Goal: Information Seeking & Learning: Learn about a topic

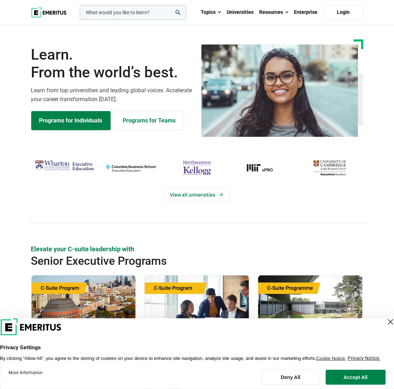
click at [293, 91] on img at bounding box center [279, 90] width 157 height 93
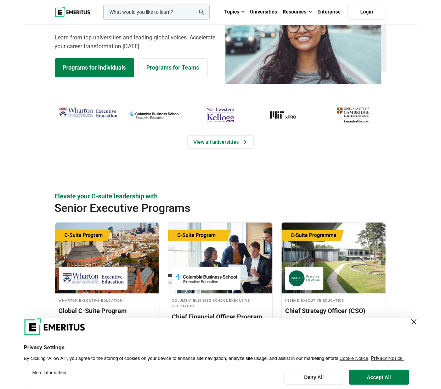
scroll to position [142, 0]
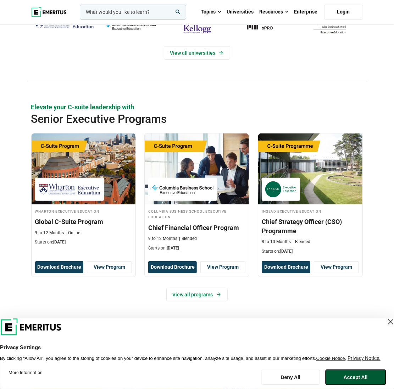
click at [352, 373] on button "Accept All" at bounding box center [356, 376] width 60 height 15
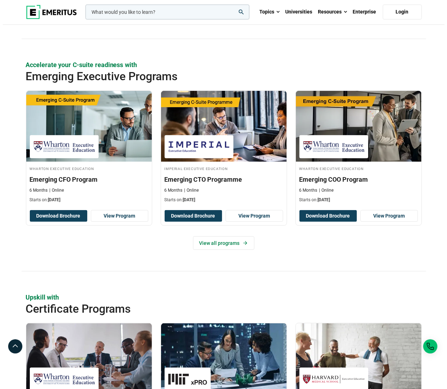
scroll to position [319, 0]
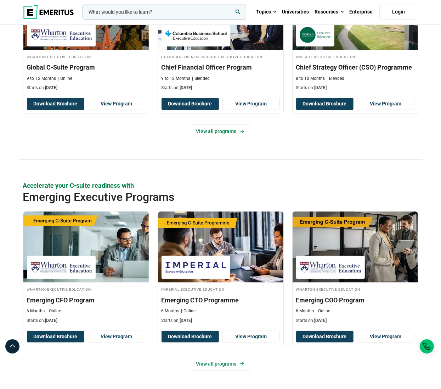
click at [157, 13] on input "woocommerce-product-search-field-0" at bounding box center [165, 12] width 164 height 15
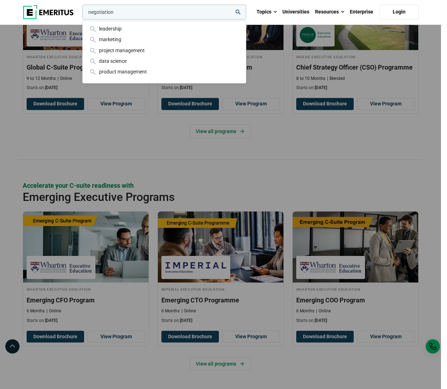
type input "negotiation"
click at [81, 14] on button "search" at bounding box center [81, 14] width 0 height 0
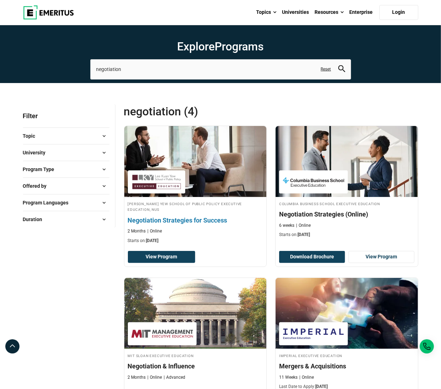
scroll to position [35, 0]
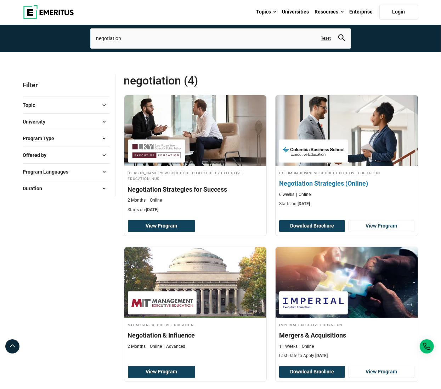
click at [330, 180] on h4 "Negotiation Strategies (Online)" at bounding box center [346, 183] width 135 height 9
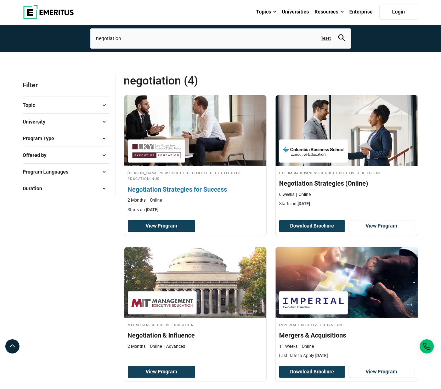
click at [198, 134] on img at bounding box center [195, 130] width 157 height 78
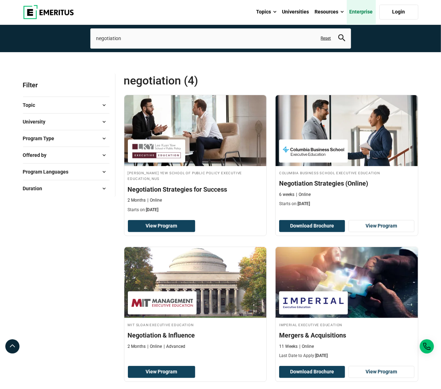
click at [366, 11] on link "Enterprise" at bounding box center [361, 12] width 29 height 25
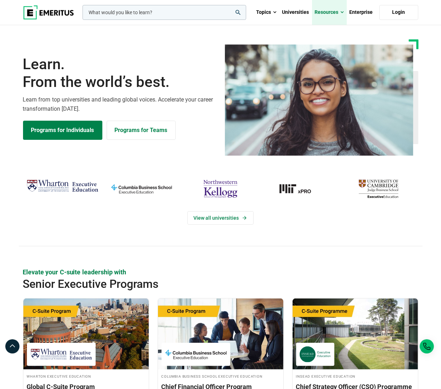
click at [325, 14] on link "Resources" at bounding box center [329, 12] width 35 height 25
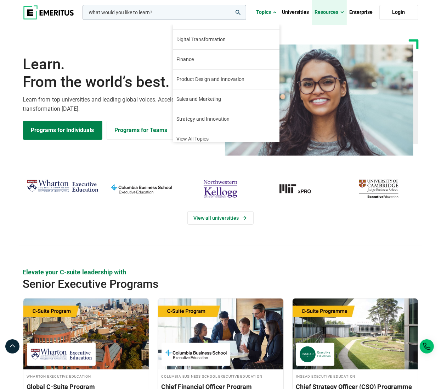
scroll to position [80, 0]
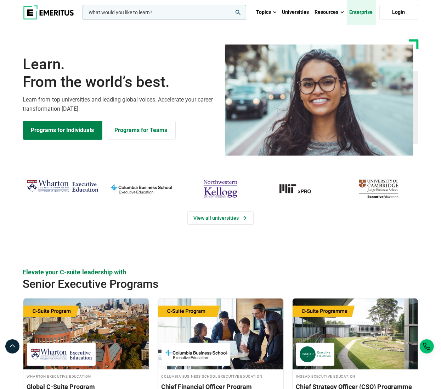
click at [359, 11] on link "Enterprise" at bounding box center [361, 12] width 29 height 25
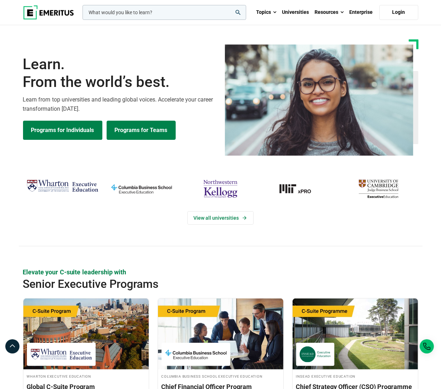
click at [126, 133] on link "Programs for Teams" at bounding box center [141, 130] width 69 height 19
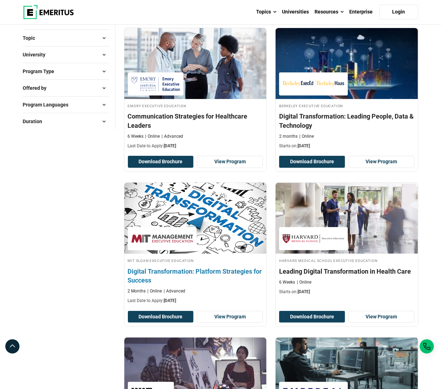
scroll to position [142, 0]
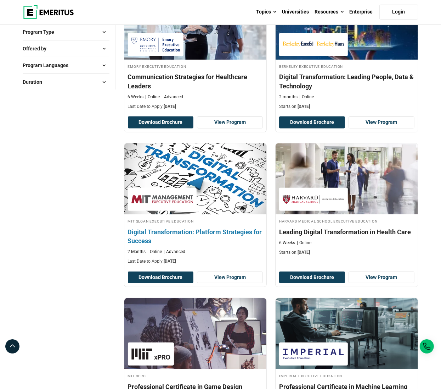
click at [193, 224] on div "MIT [PERSON_NAME] Executive Education Digital Transformation: Platform Strategi…" at bounding box center [195, 241] width 143 height 46
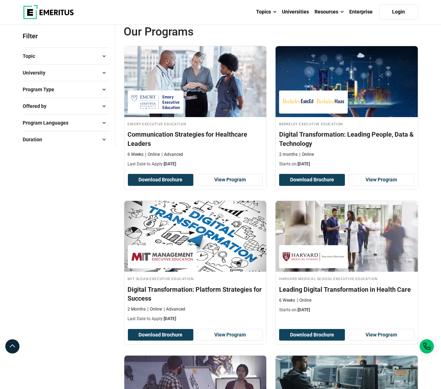
scroll to position [35, 0]
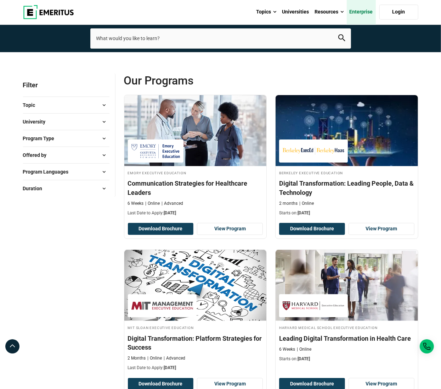
click at [360, 14] on link "Enterprise" at bounding box center [361, 12] width 29 height 25
